Goal: Use online tool/utility: Utilize a website feature to perform a specific function

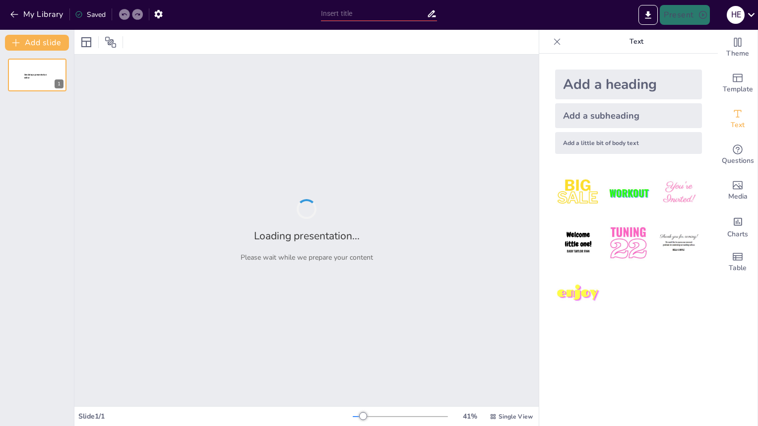
type input "Strategic Growth in Health Supplements: Pro Natura's Vision for the Next Genera…"
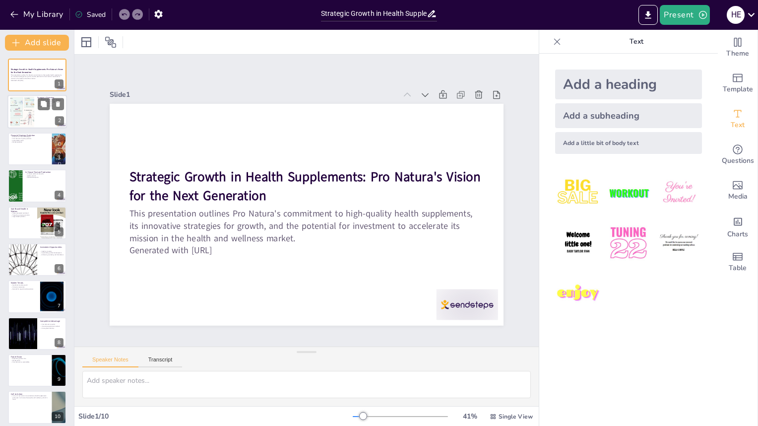
click at [31, 117] on div at bounding box center [22, 112] width 75 height 30
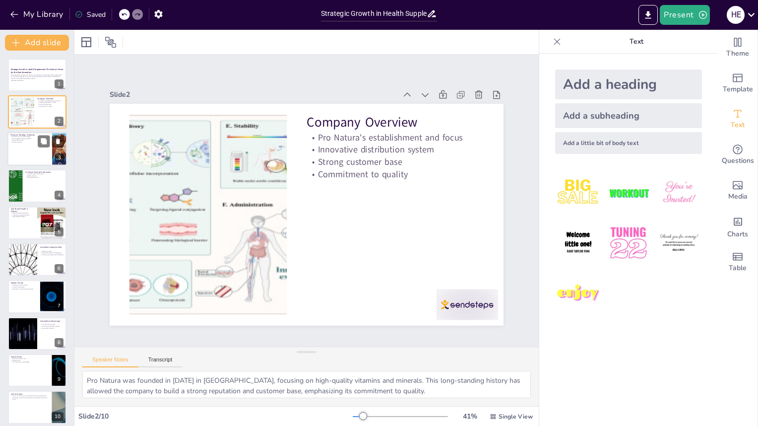
click at [27, 156] on div at bounding box center [37, 149] width 60 height 34
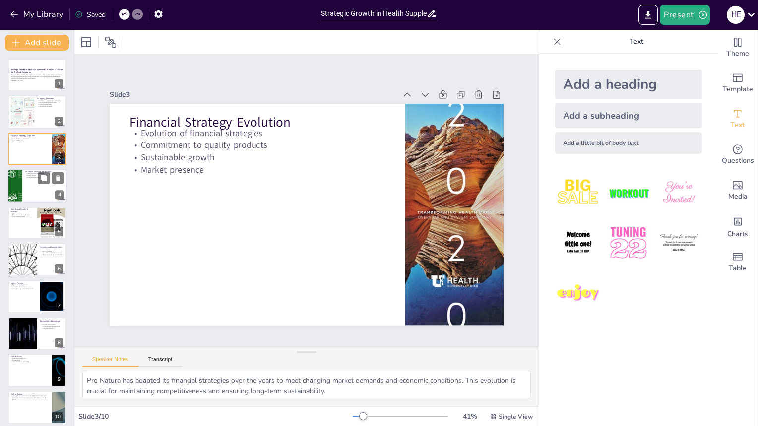
click at [31, 184] on div at bounding box center [37, 186] width 60 height 34
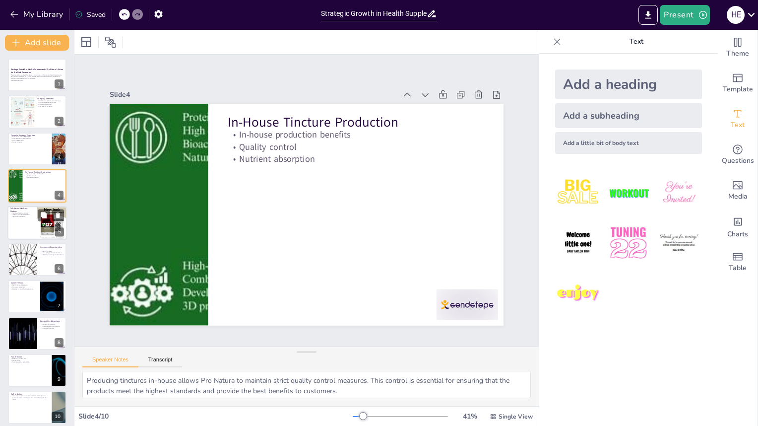
click at [27, 225] on div at bounding box center [37, 223] width 60 height 34
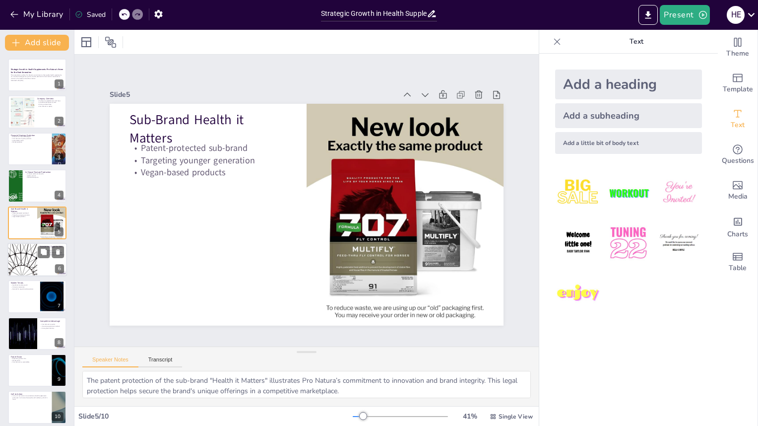
click at [34, 269] on div at bounding box center [23, 260] width 60 height 34
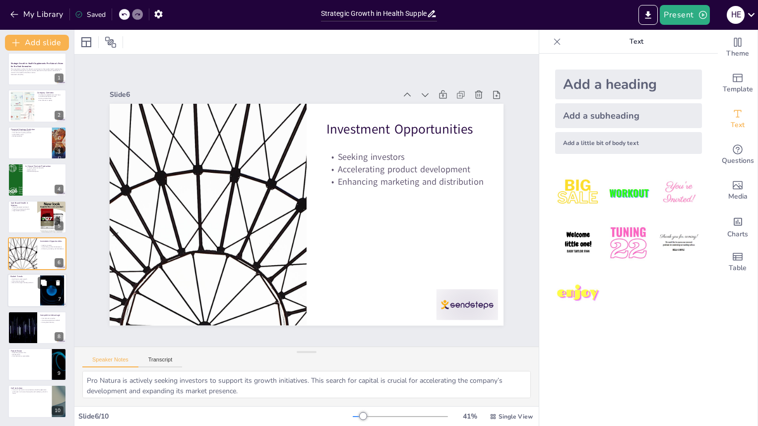
click at [31, 297] on div at bounding box center [37, 291] width 60 height 34
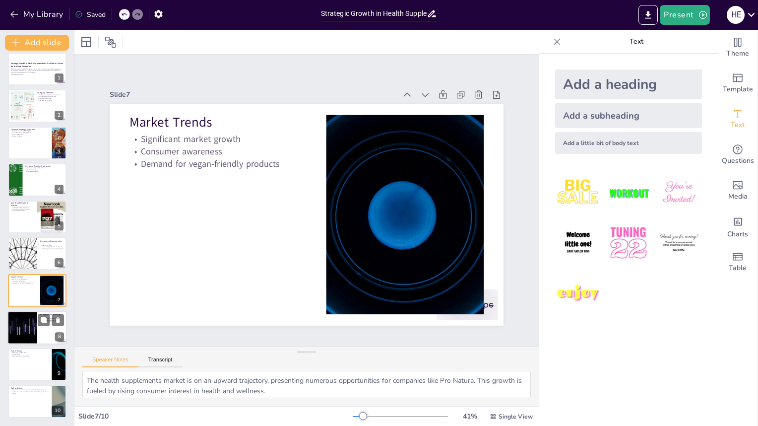
click at [35, 328] on div at bounding box center [23, 328] width 60 height 34
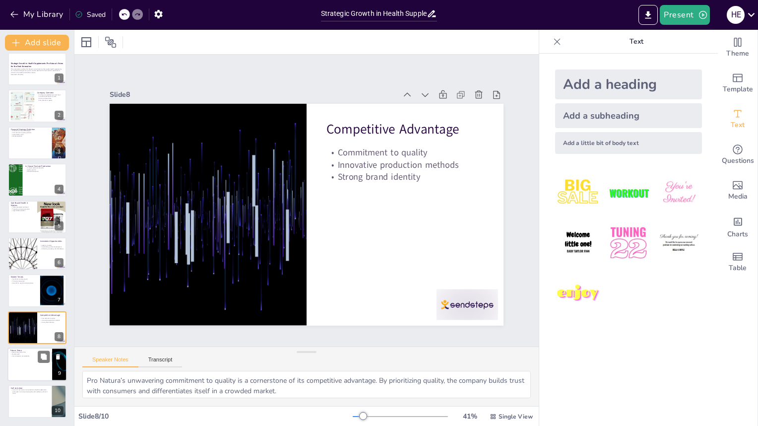
click at [34, 366] on div at bounding box center [37, 364] width 60 height 34
type textarea "Pro Natura’s vision for the future includes expanding its product line to meet …"
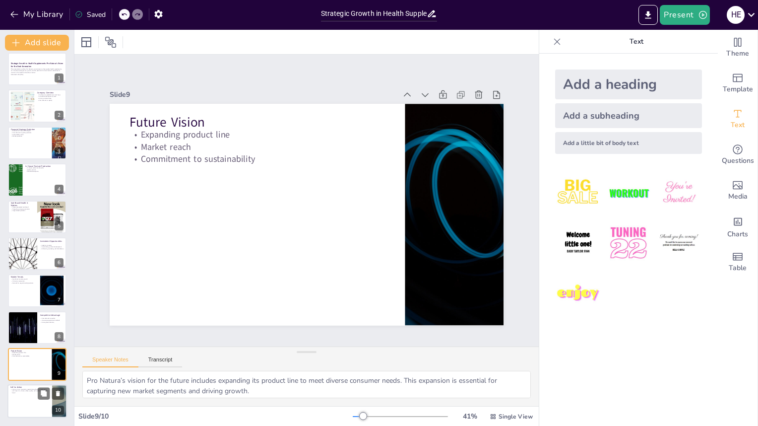
click at [29, 399] on div at bounding box center [37, 401] width 60 height 34
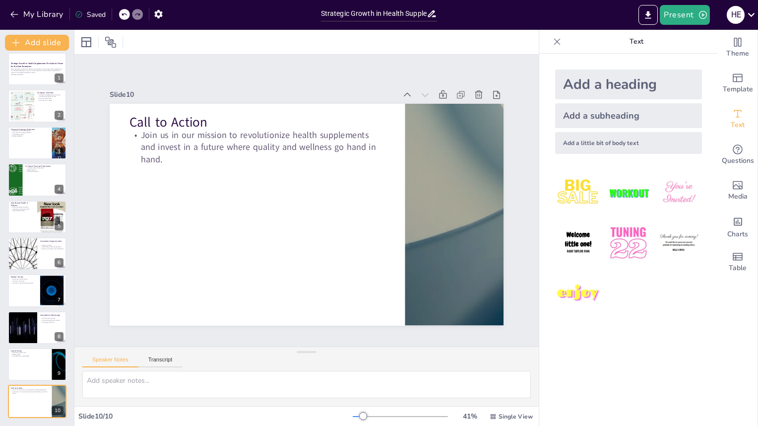
scroll to position [0, 0]
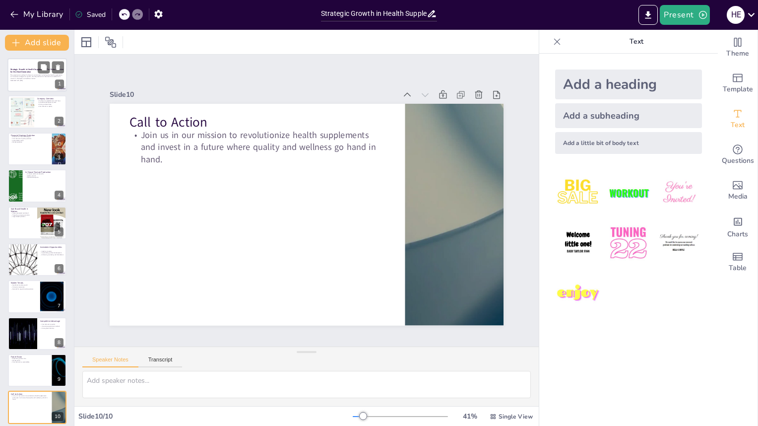
click at [29, 83] on div at bounding box center [37, 75] width 60 height 34
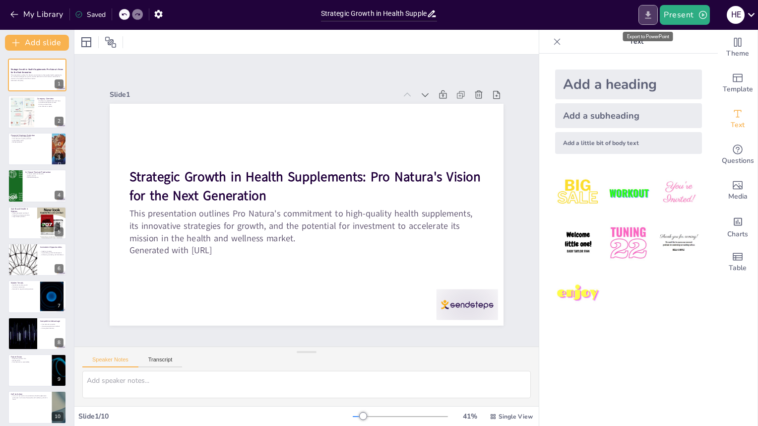
click at [650, 13] on icon "Export to PowerPoint" at bounding box center [648, 14] width 6 height 7
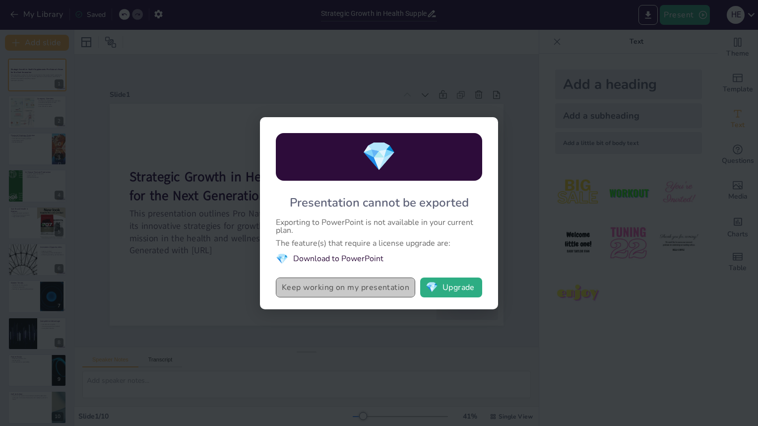
click at [335, 286] on button "Keep working on my presentation" at bounding box center [345, 287] width 139 height 20
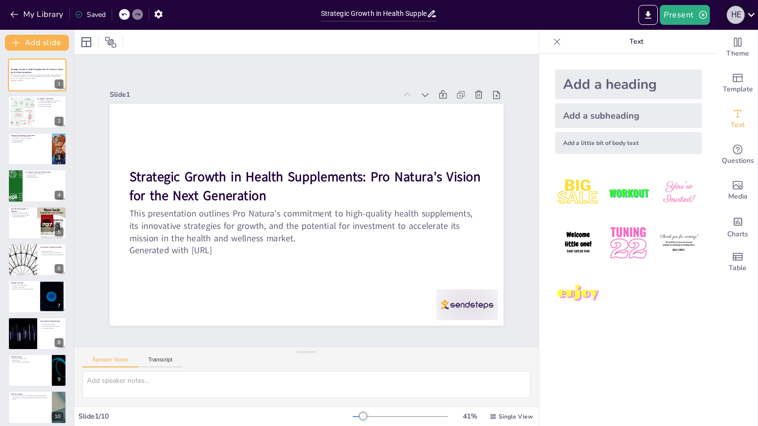
click at [739, 14] on div "H E" at bounding box center [736, 15] width 18 height 18
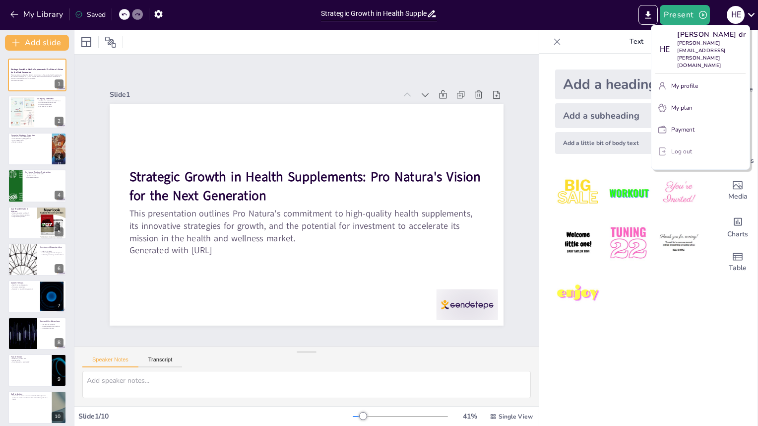
click at [677, 147] on p "Log out" at bounding box center [681, 151] width 21 height 9
